Goal: Information Seeking & Learning: Learn about a topic

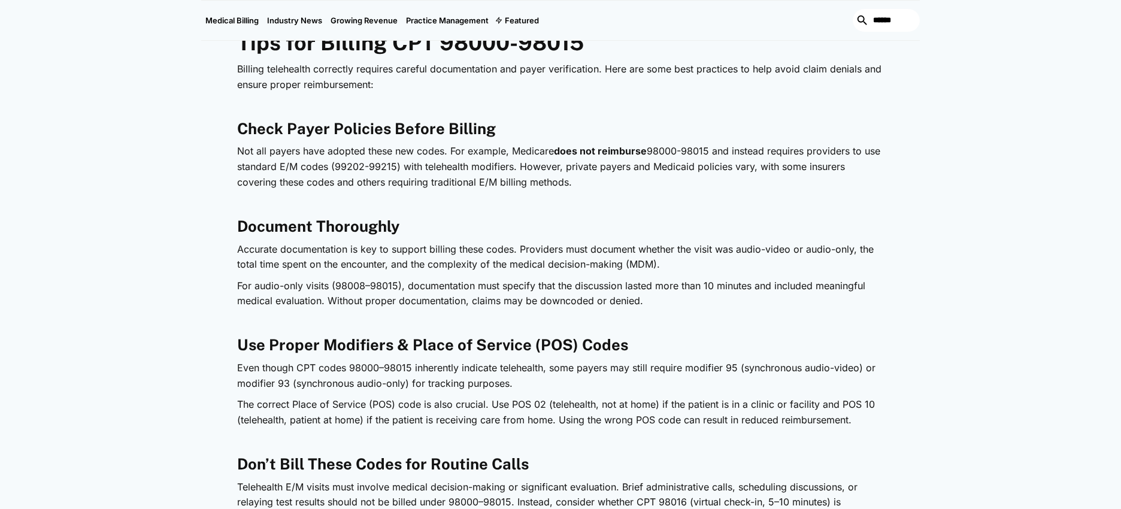
scroll to position [1350, 0]
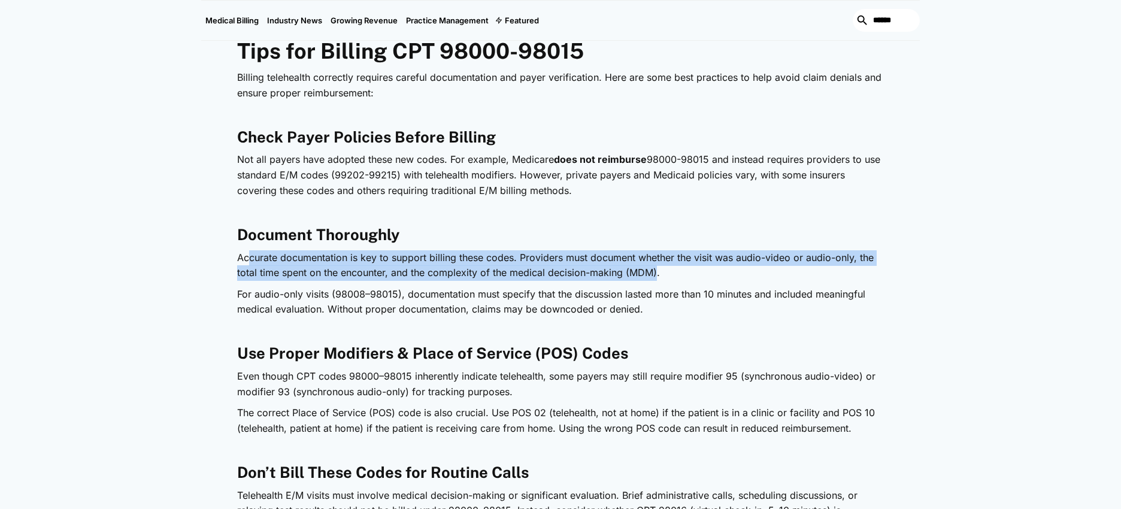
drag, startPoint x: 252, startPoint y: 261, endPoint x: 643, endPoint y: 274, distance: 392.0
click at [657, 273] on p "Accurate documentation is key to support billing these codes. Providers must do…" at bounding box center [560, 265] width 647 height 31
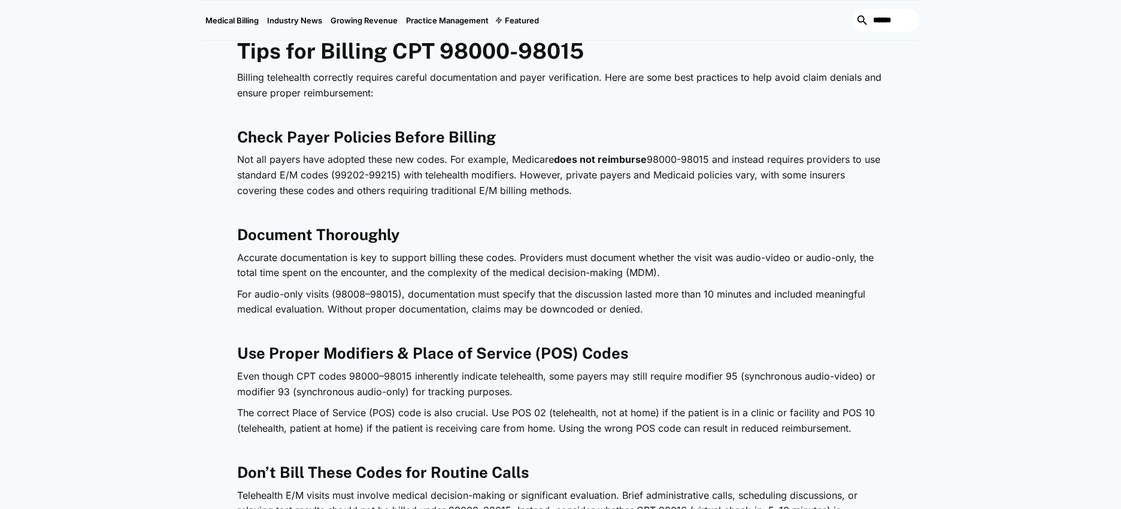
drag, startPoint x: 559, startPoint y: 298, endPoint x: 500, endPoint y: 301, distance: 59.4
click at [558, 298] on p "For audio-only visits (98008–98015), documentation must specify that the discus…" at bounding box center [560, 302] width 647 height 31
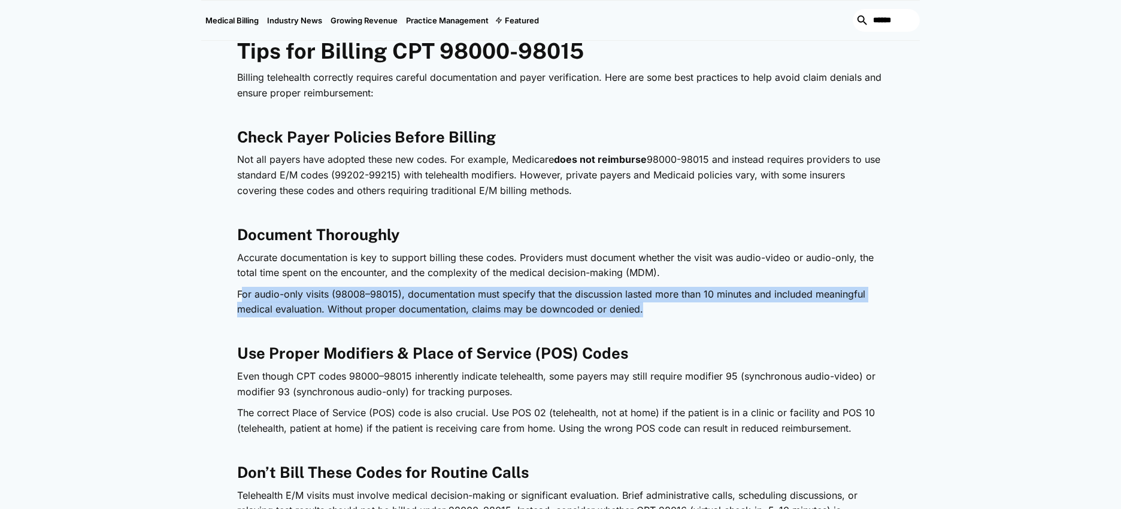
drag, startPoint x: 295, startPoint y: 296, endPoint x: 550, endPoint y: 312, distance: 255.1
click at [652, 308] on p "For audio-only visits (98008–98015), documentation must specify that the discus…" at bounding box center [560, 302] width 647 height 31
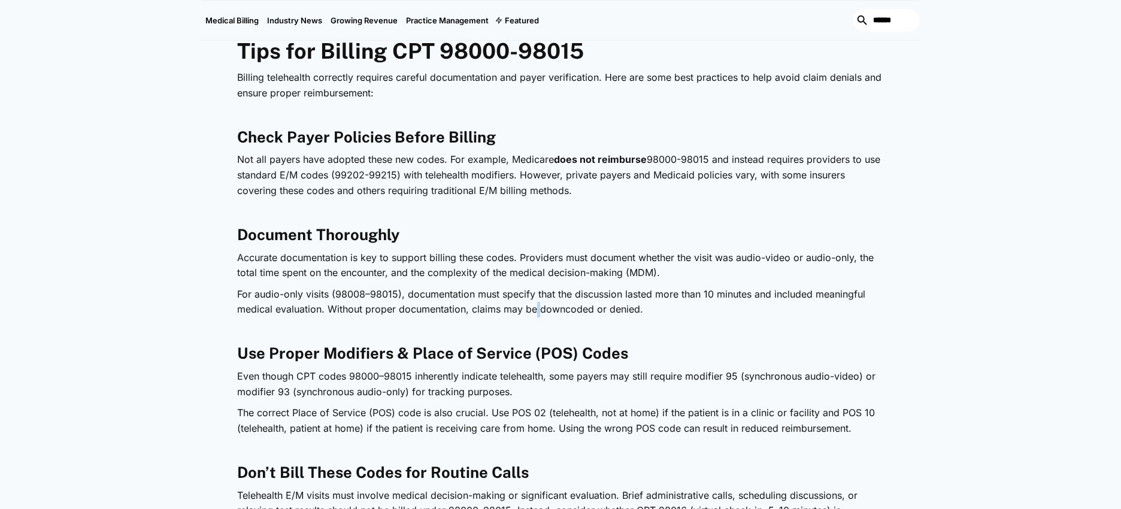
click at [536, 312] on p "For audio-only visits (98008–98015), documentation must specify that the discus…" at bounding box center [560, 302] width 647 height 31
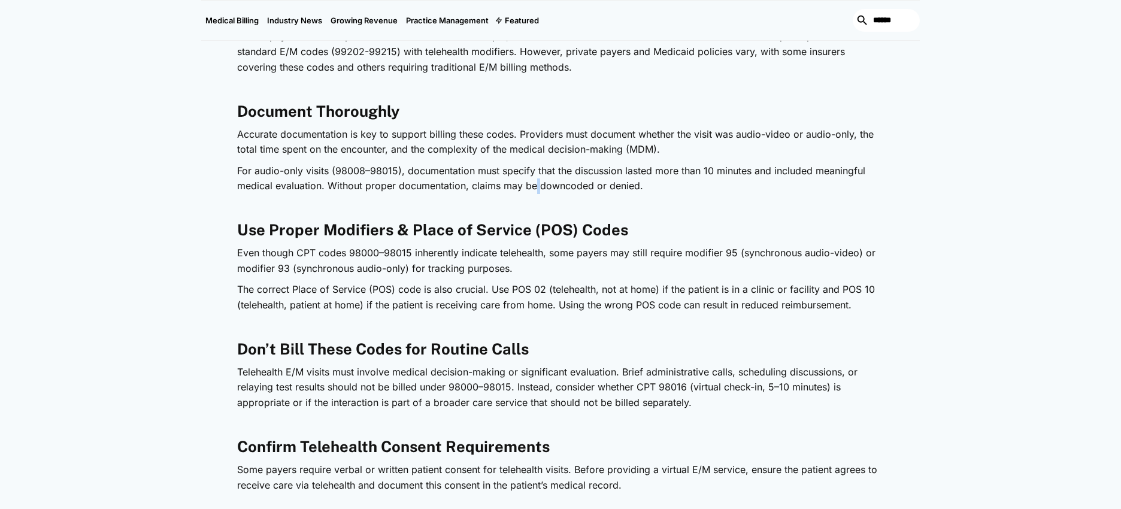
scroll to position [1494, 0]
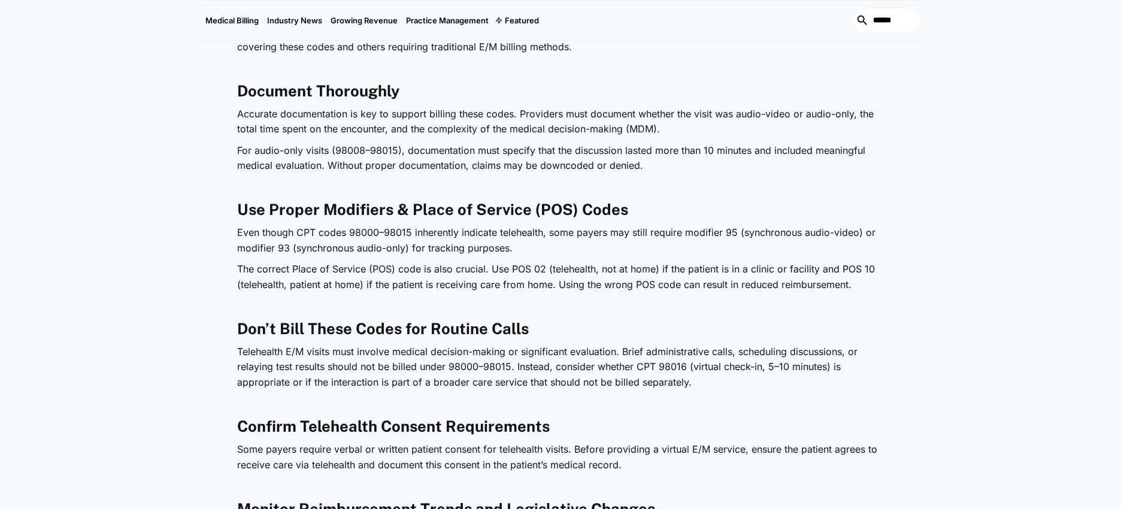
click at [219, 245] on div "Telehealth is now a permanent part of healthcare, and CPT codes are evolving to…" at bounding box center [560, 386] width 719 height 2522
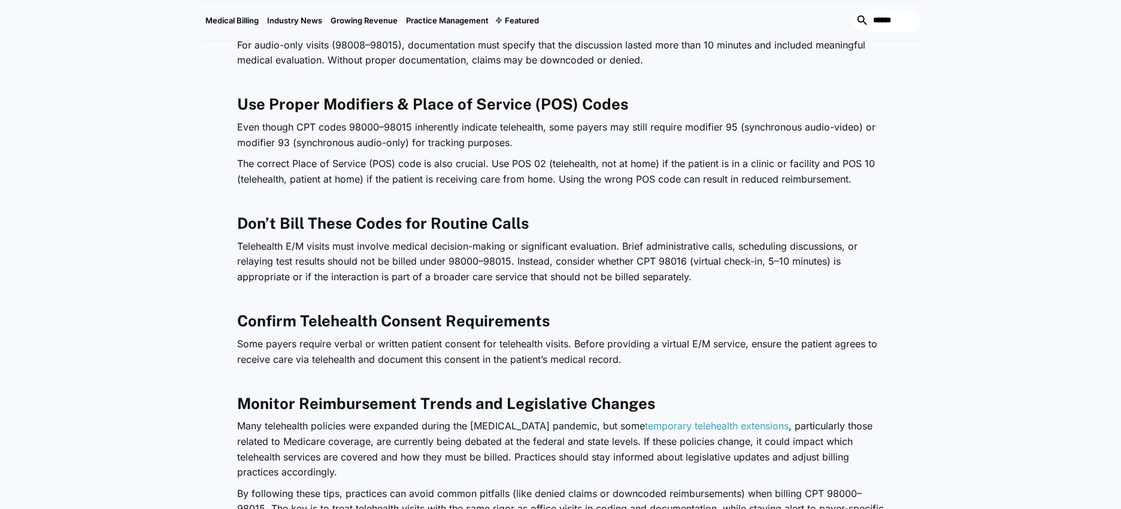
scroll to position [1600, 0]
drag, startPoint x: 240, startPoint y: 244, endPoint x: 464, endPoint y: 242, distance: 224.7
click at [464, 242] on p "Telehealth E/M visits must involve medical decision-making or significant evalu…" at bounding box center [560, 261] width 647 height 46
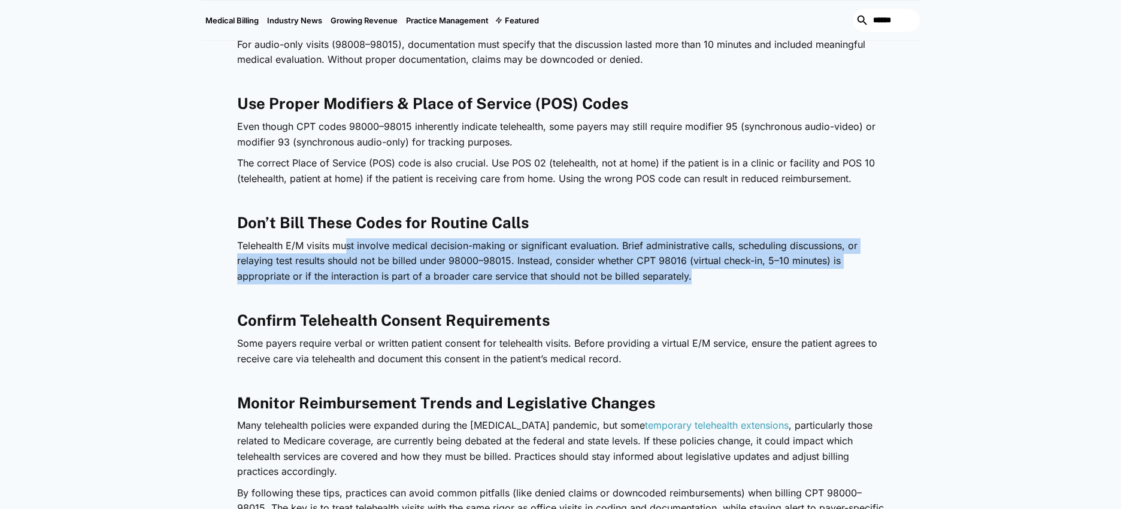
drag, startPoint x: 350, startPoint y: 244, endPoint x: 646, endPoint y: 279, distance: 298.0
click at [701, 279] on p "Telehealth E/M visits must involve medical decision-making or significant evalu…" at bounding box center [560, 261] width 647 height 46
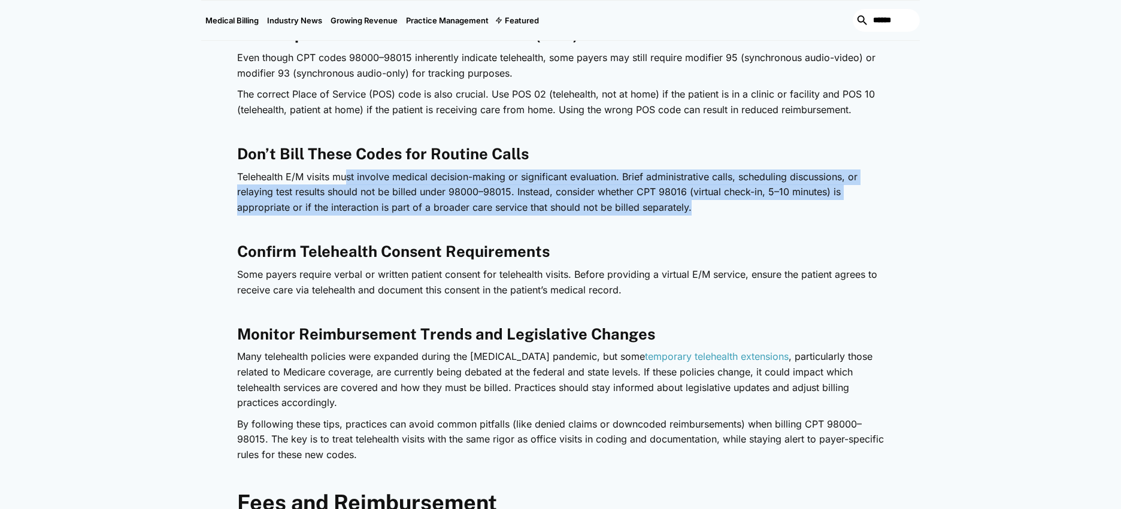
scroll to position [1670, 0]
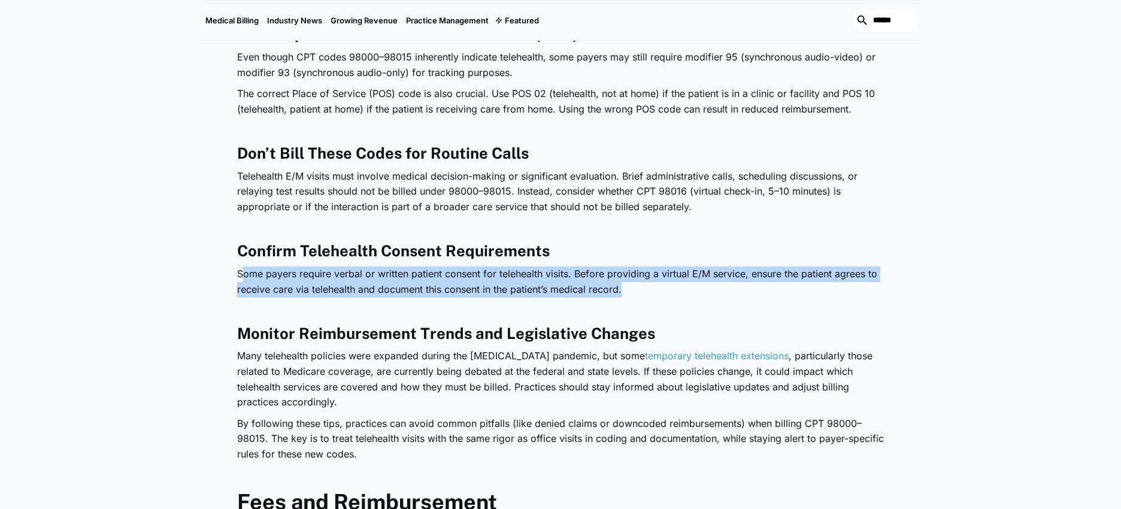
drag, startPoint x: 243, startPoint y: 274, endPoint x: 575, endPoint y: 293, distance: 332.4
click at [628, 289] on p "Some payers require verbal or written patient consent for telehealth visits. Be…" at bounding box center [560, 282] width 647 height 31
click at [560, 294] on p "Some payers require verbal or written patient consent for telehealth visits. Be…" at bounding box center [560, 282] width 647 height 31
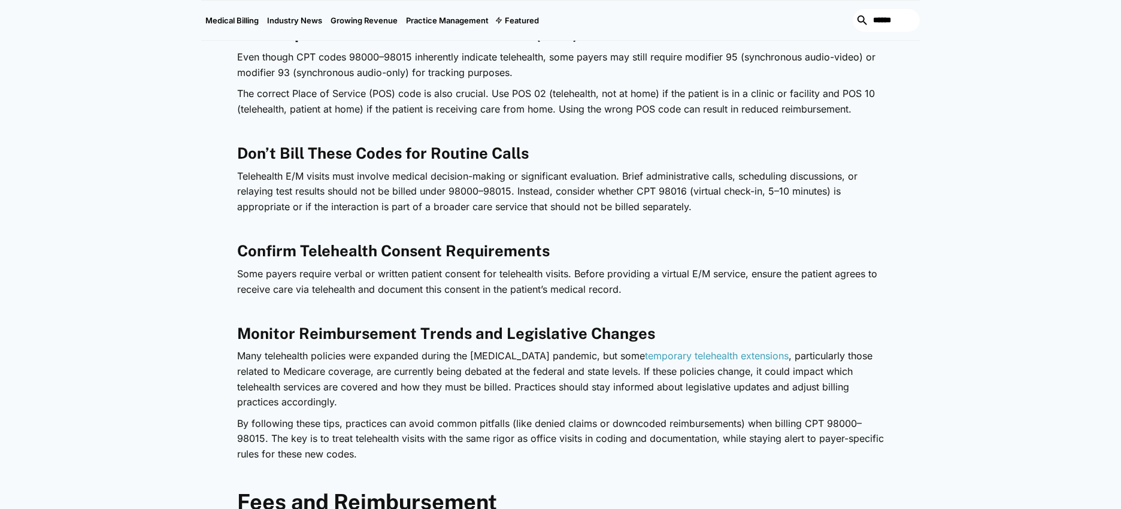
scroll to position [1836, 0]
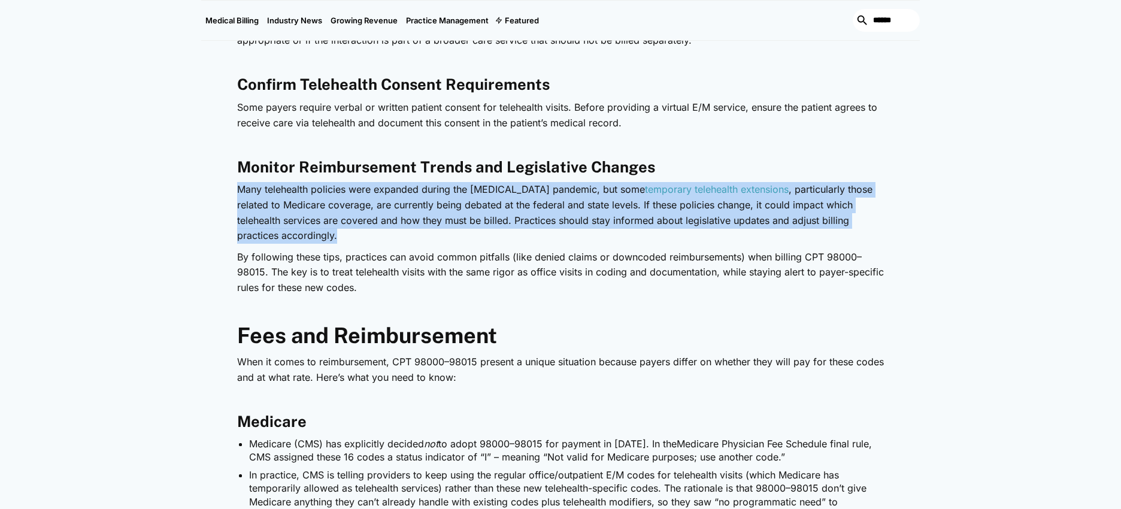
drag, startPoint x: 236, startPoint y: 191, endPoint x: 330, endPoint y: 241, distance: 106.7
click at [330, 241] on div "Telehealth is now a permanent part of healthcare, and CPT codes are evolving to…" at bounding box center [560, 44] width 719 height 2522
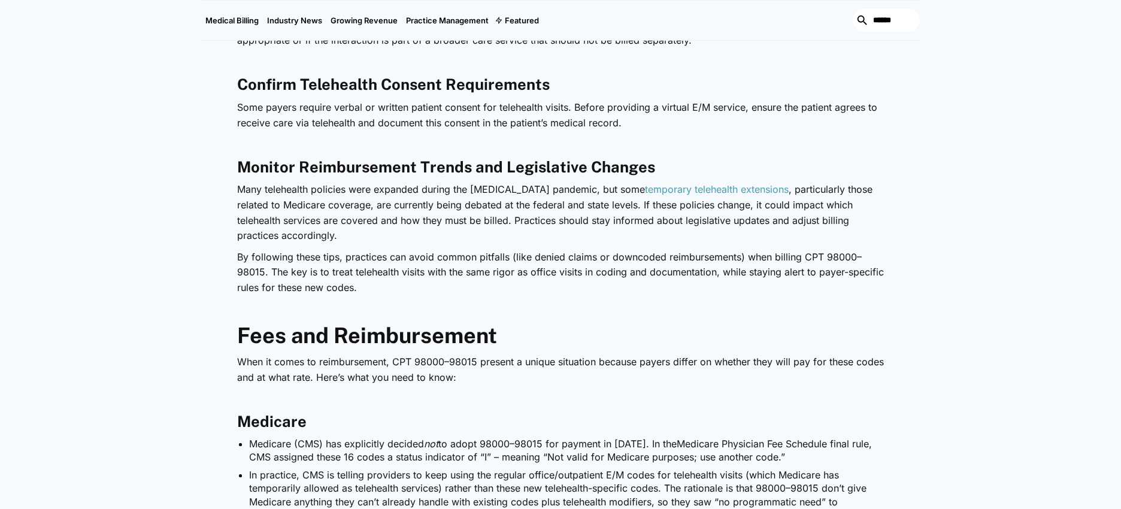
click at [429, 246] on div "Telehealth is now a permanent part of healthcare, and CPT codes are evolving to…" at bounding box center [560, 44] width 647 height 2522
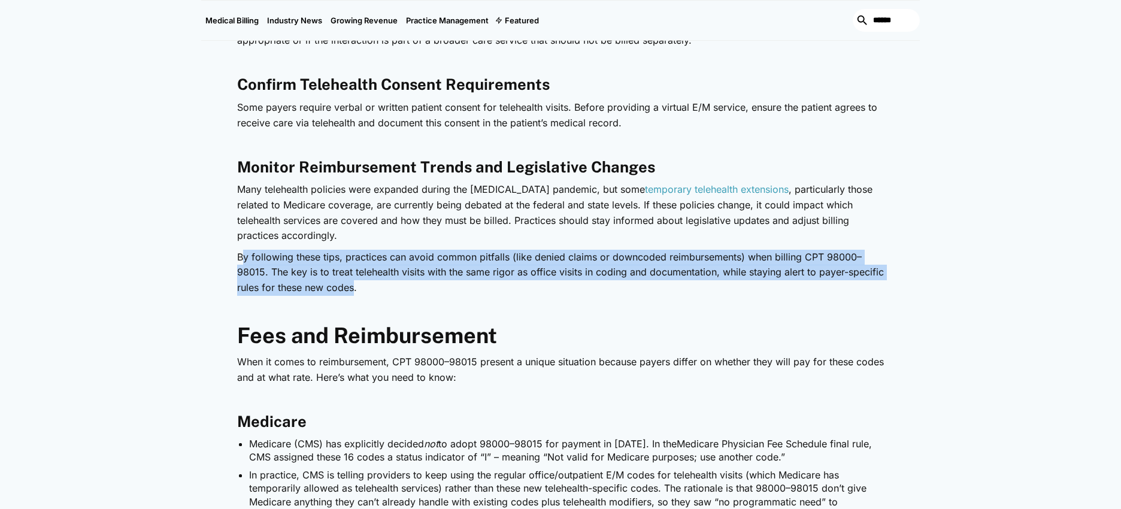
drag, startPoint x: 242, startPoint y: 258, endPoint x: 354, endPoint y: 291, distance: 116.9
click at [354, 291] on p "By following these tips, practices can avoid common pitfalls (like denied claim…" at bounding box center [560, 273] width 647 height 46
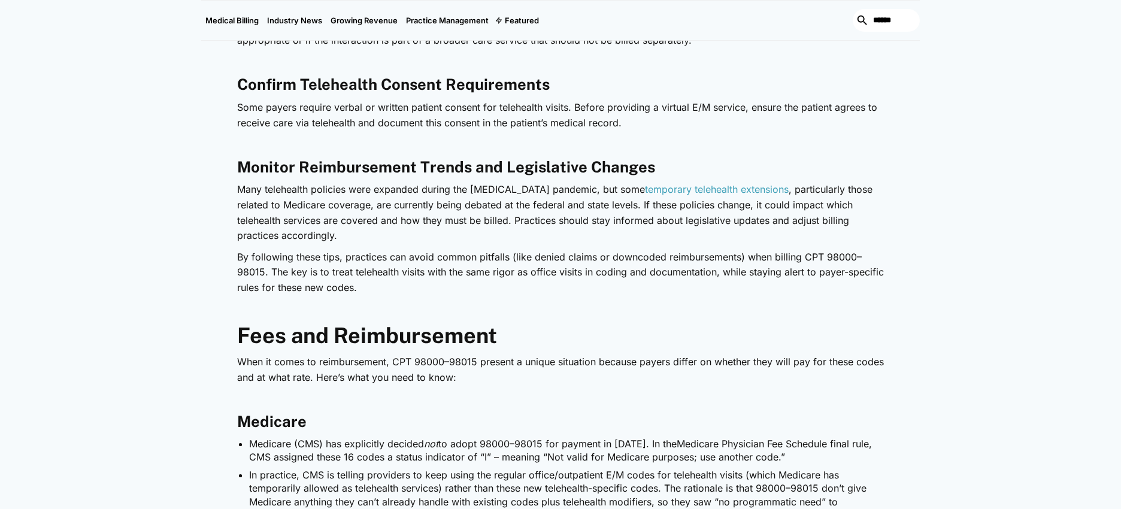
click at [381, 287] on p "By following these tips, practices can avoid common pitfalls (like denied claim…" at bounding box center [560, 273] width 647 height 46
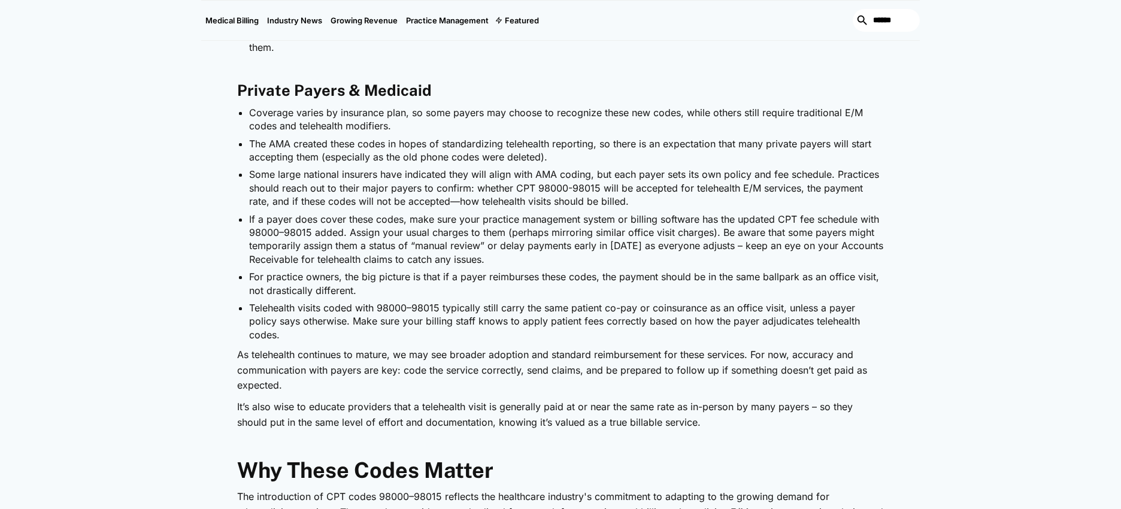
scroll to position [2386, 0]
